Goal: Task Accomplishment & Management: Use online tool/utility

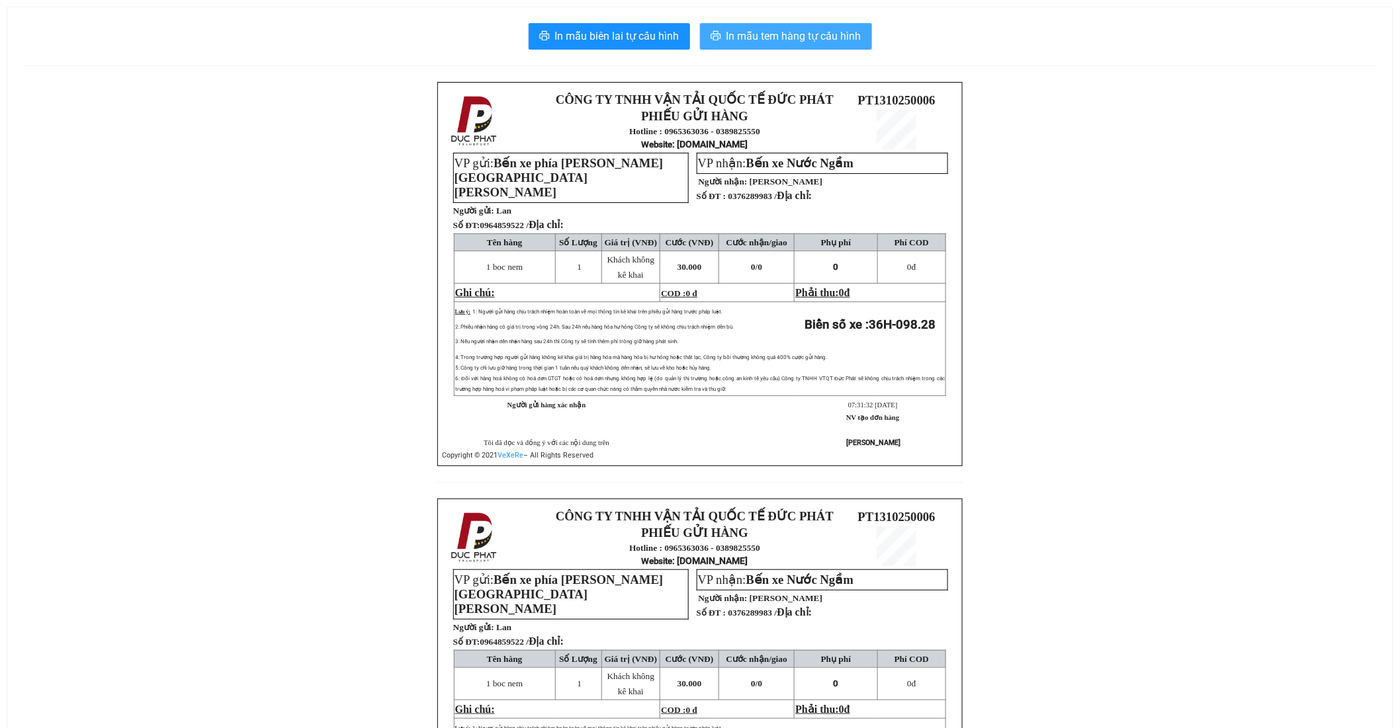
click at [751, 41] on span "In mẫu tem hàng tự cấu hình" at bounding box center [793, 36] width 135 height 17
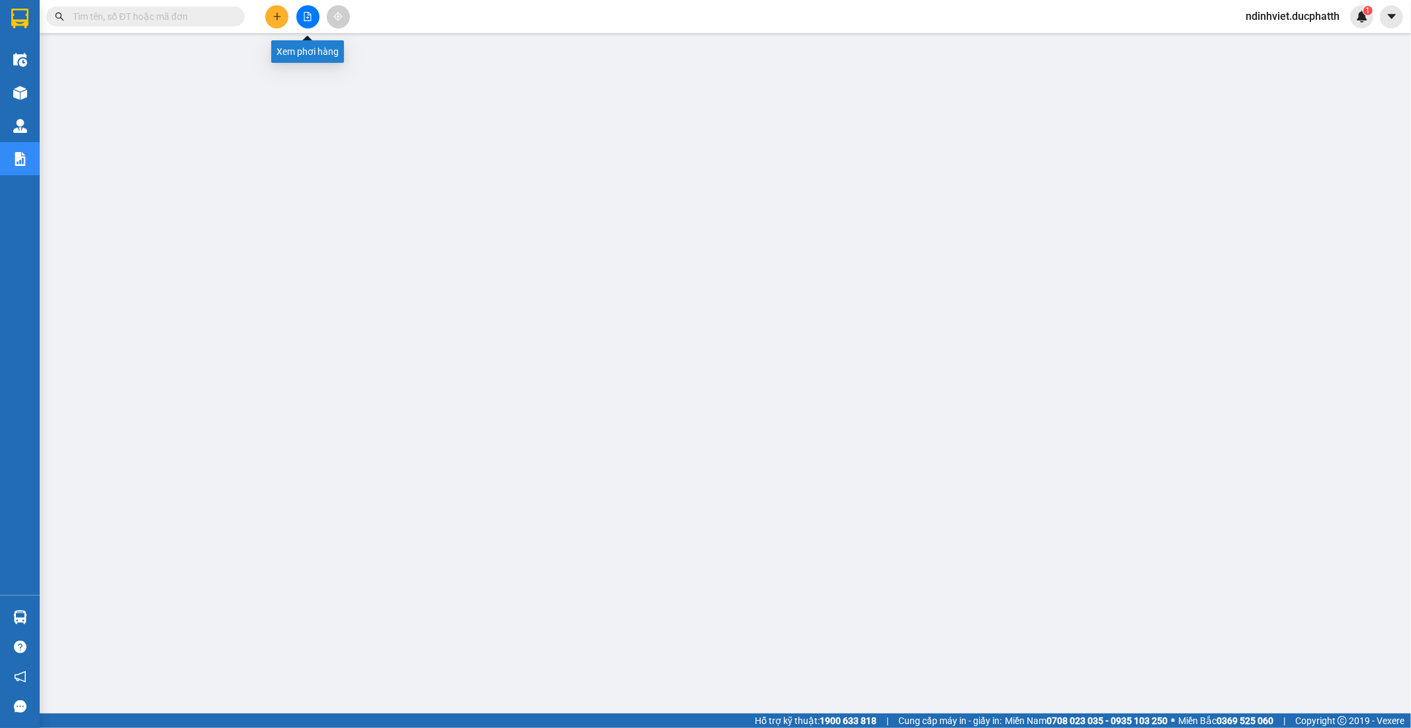
click at [309, 17] on icon "file-add" at bounding box center [307, 16] width 9 height 9
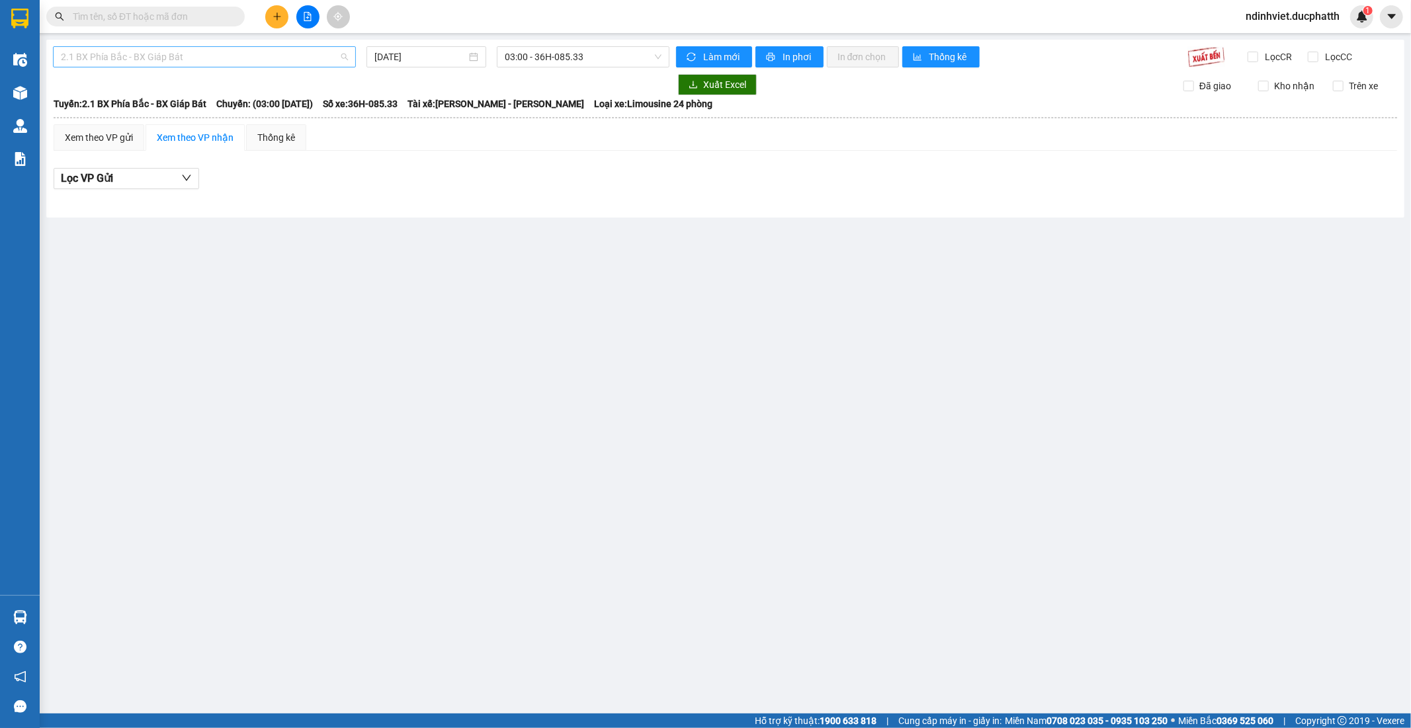
click at [280, 53] on span "2.1 BX Phía Bắc - BX Giáp Bát" at bounding box center [204, 57] width 287 height 20
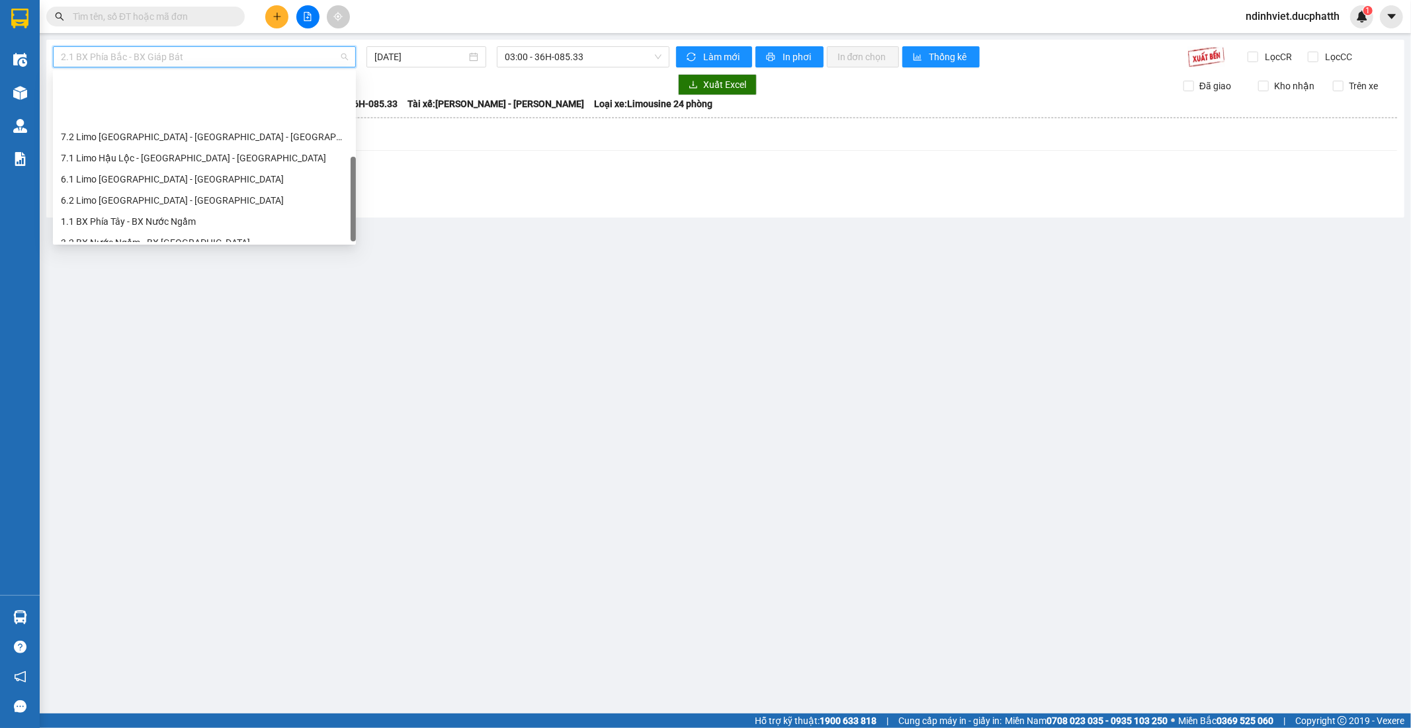
scroll to position [147, 0]
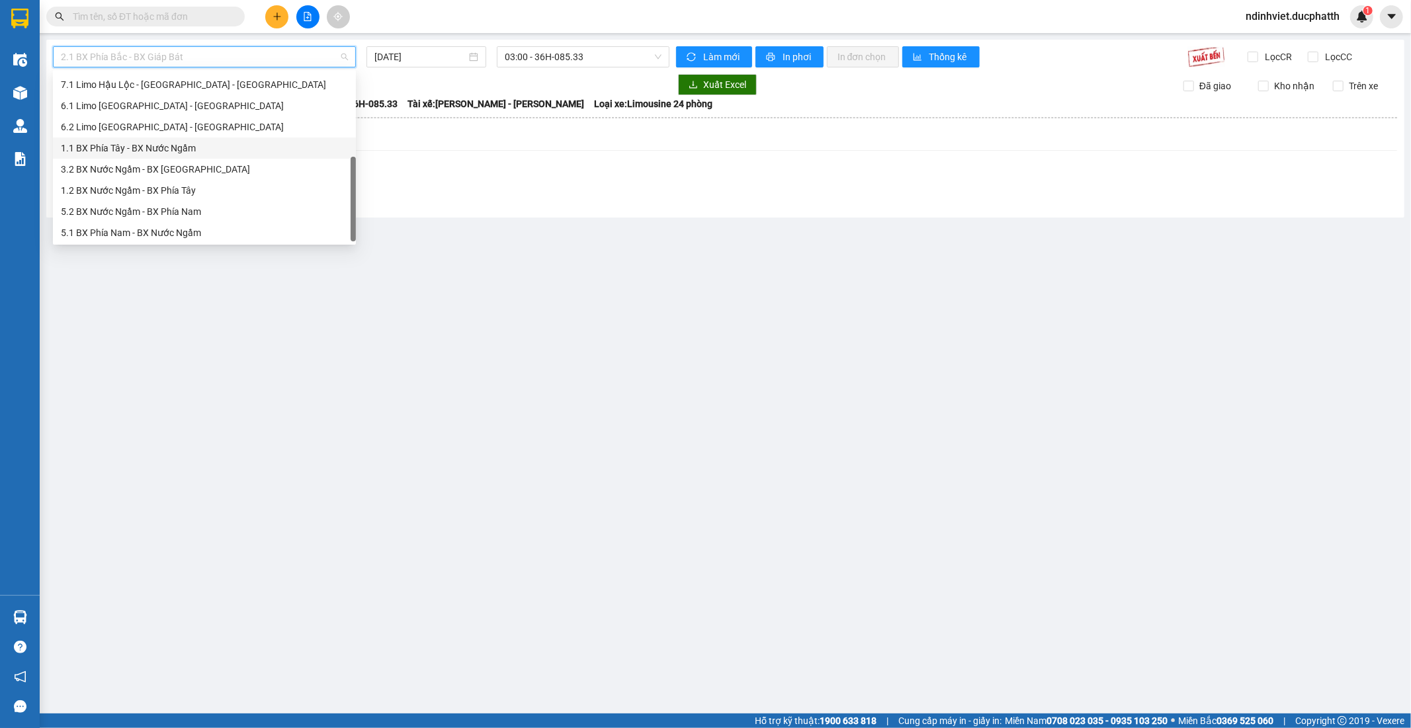
click at [165, 149] on div "1.1 BX Phía Tây - BX Nước Ngầm" at bounding box center [204, 148] width 287 height 15
type input "[DATE]"
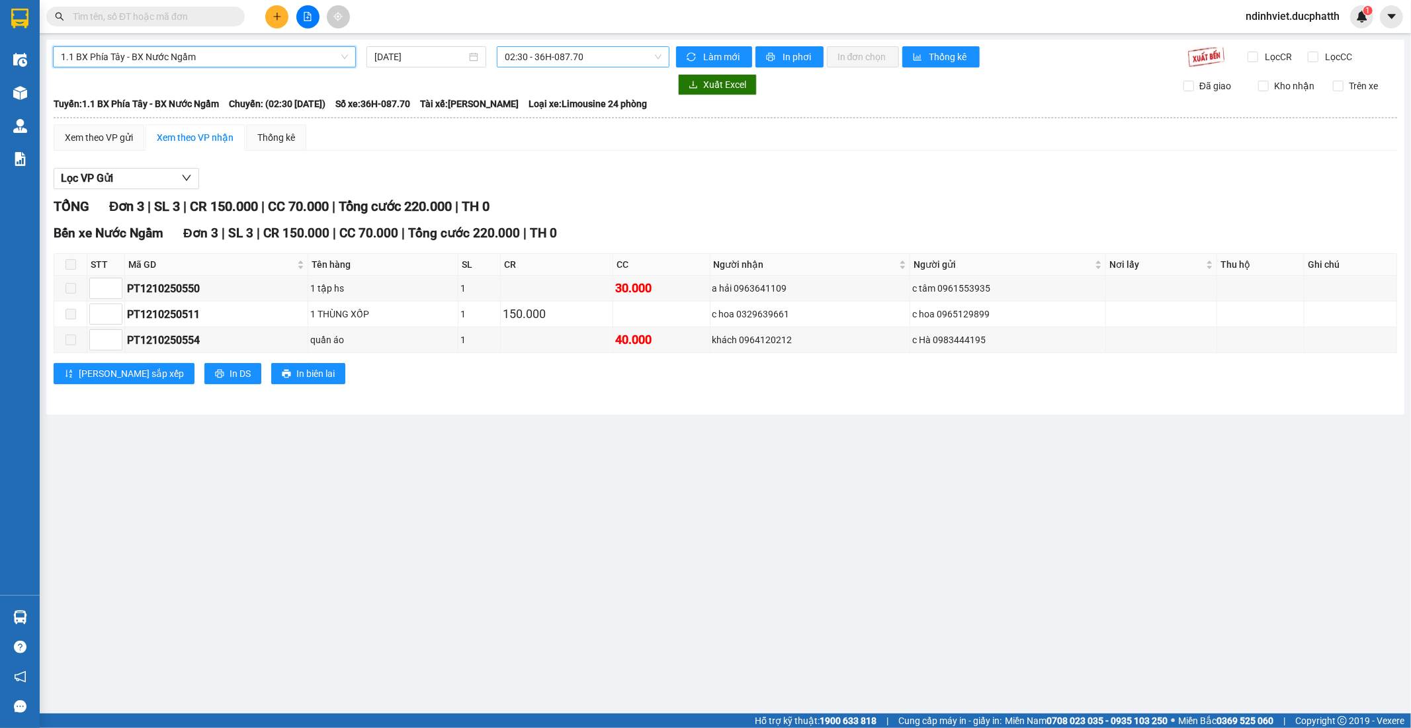
click at [609, 50] on span "02:30 - 36H-087.70" at bounding box center [583, 57] width 156 height 20
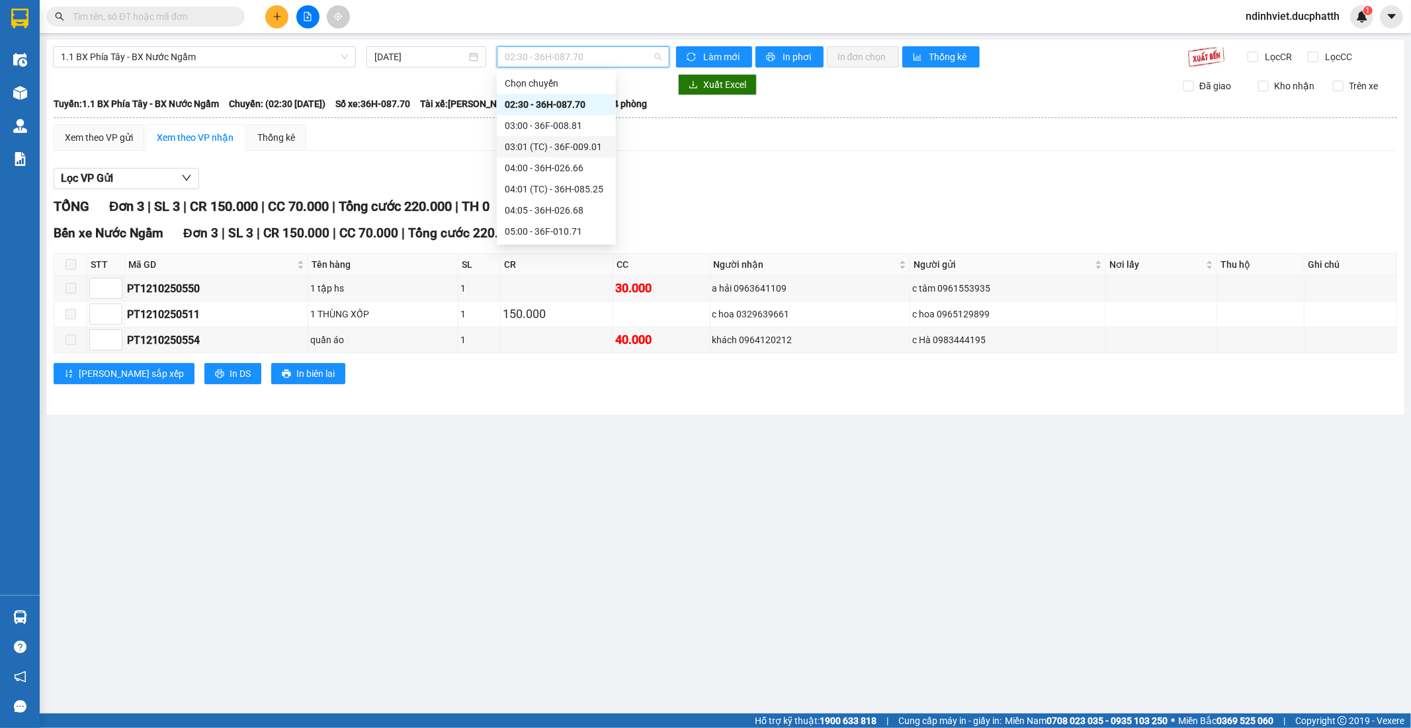
scroll to position [147, 0]
click at [558, 189] on div "08:00 - 36H-098.28" at bounding box center [556, 190] width 103 height 15
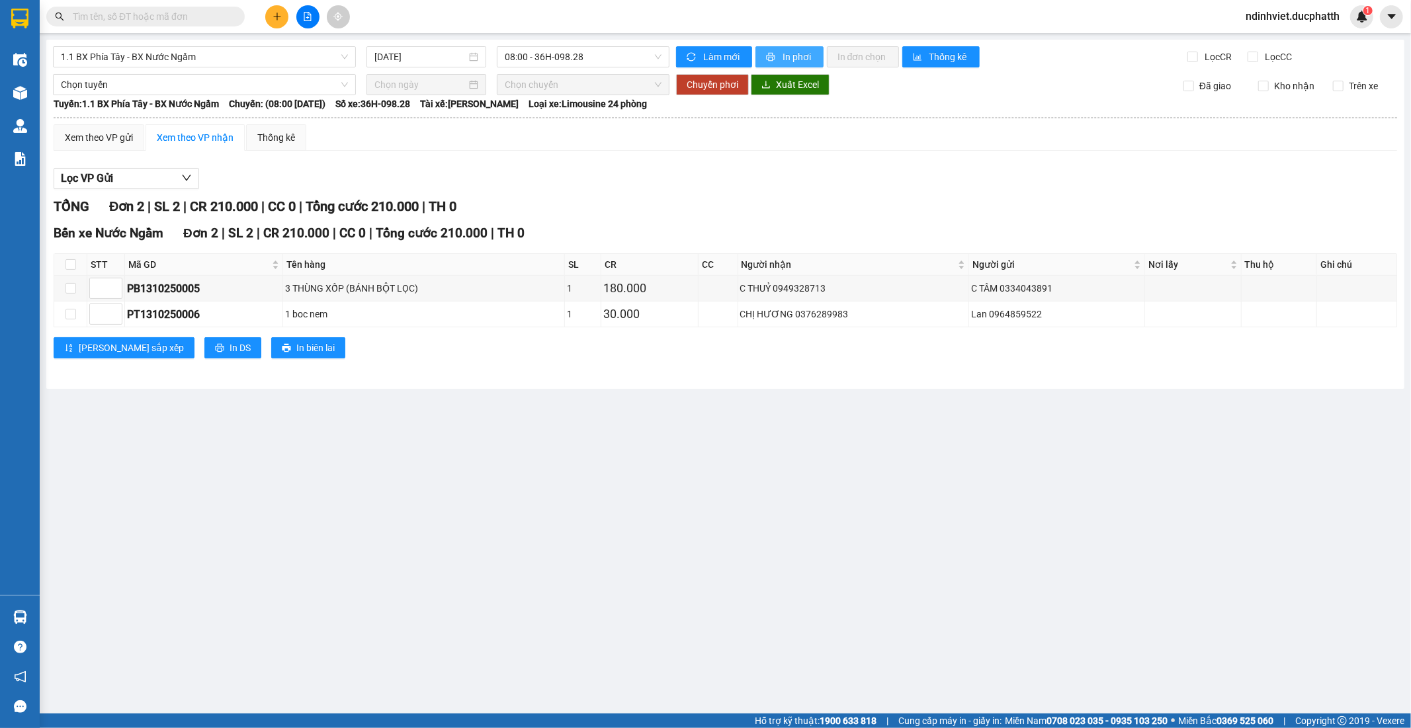
click at [792, 60] on span "In phơi" at bounding box center [798, 57] width 30 height 15
